Goal: Task Accomplishment & Management: Manage account settings

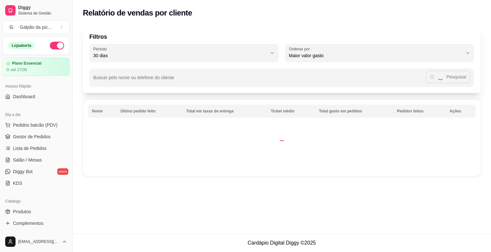
select select "30"
select select "HIGHEST_TOTAL_SPENT_WITH_ORDERS"
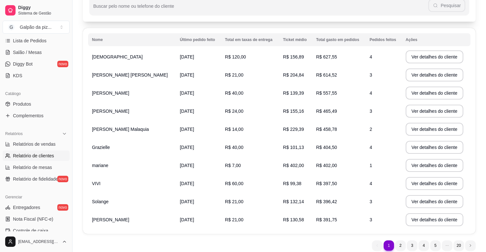
scroll to position [72, 0]
click at [32, 144] on span "Relatórios de vendas" at bounding box center [34, 144] width 43 height 6
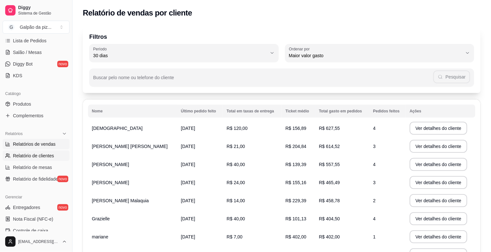
select select "ALL"
select select "0"
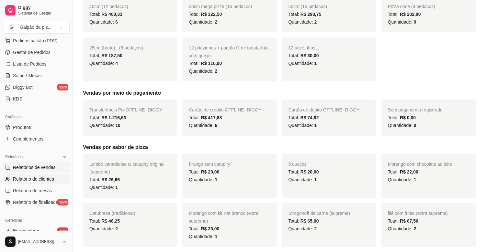
scroll to position [72, 0]
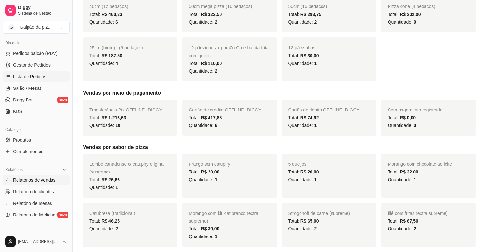
click at [32, 80] on span "Lista de Pedidos" at bounding box center [30, 76] width 34 height 6
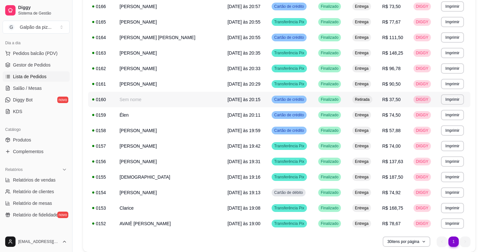
scroll to position [144, 0]
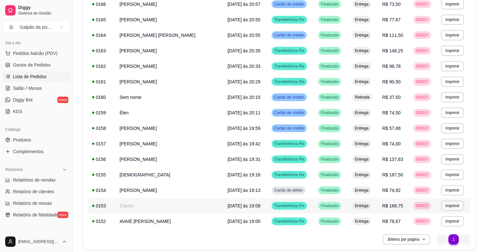
click at [162, 205] on td "Clarice" at bounding box center [170, 206] width 108 height 16
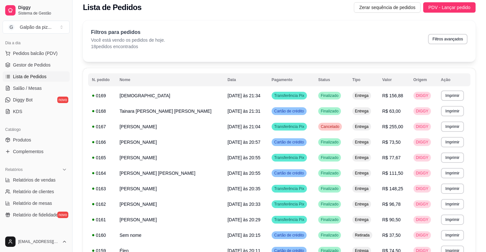
scroll to position [0, 0]
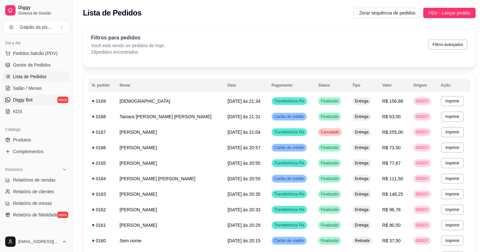
click at [33, 99] on link "Diggy Bot novo" at bounding box center [36, 100] width 67 height 10
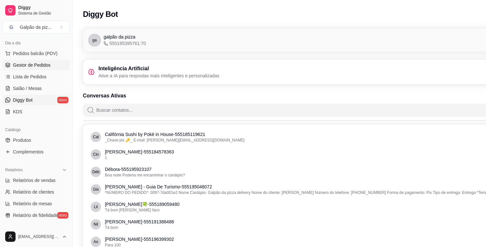
click at [23, 63] on span "Gestor de Pedidos" at bounding box center [32, 65] width 38 height 6
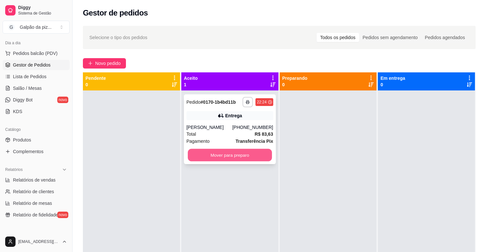
click at [247, 157] on button "Mover para preparo" at bounding box center [230, 155] width 84 height 13
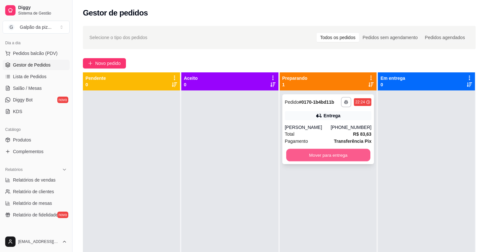
click at [286, 160] on button "Mover para entrega" at bounding box center [328, 155] width 84 height 13
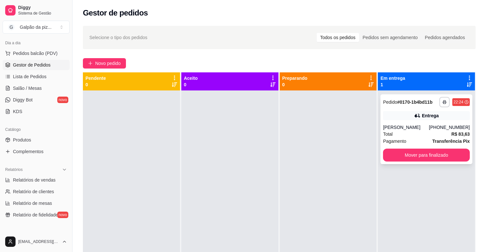
click at [409, 135] on div "Total R$ 83,63" at bounding box center [426, 134] width 87 height 7
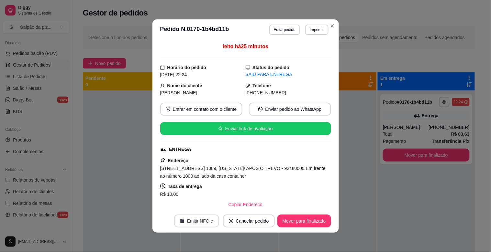
click at [188, 224] on button "Emitir NFC-e" at bounding box center [196, 221] width 45 height 13
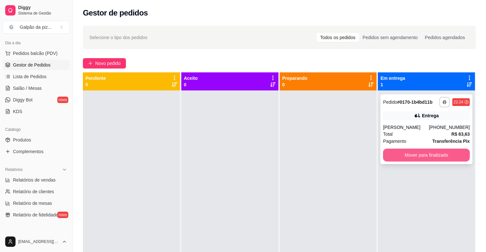
click at [390, 153] on button "Mover para finalizado" at bounding box center [426, 155] width 87 height 13
